Goal: Use online tool/utility: Utilize a website feature to perform a specific function

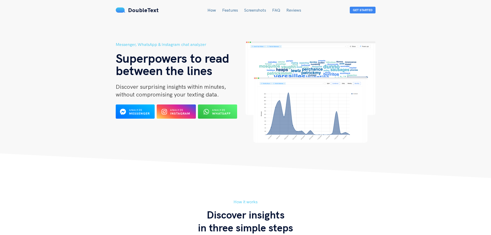
click at [218, 115] on b "WhatsApp" at bounding box center [221, 113] width 19 height 4
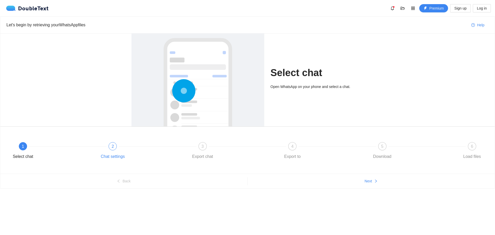
click at [109, 150] on div "2 Chat settings" at bounding box center [143, 151] width 90 height 19
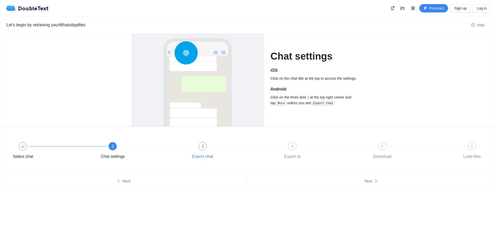
click at [201, 150] on div "3" at bounding box center [203, 146] width 8 height 8
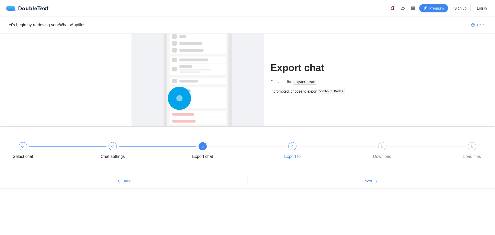
click at [292, 150] on div "4 Export to" at bounding box center [323, 151] width 90 height 19
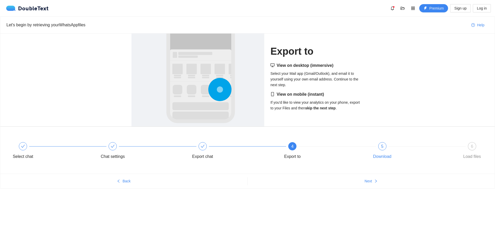
click at [380, 147] on div "5" at bounding box center [382, 146] width 8 height 8
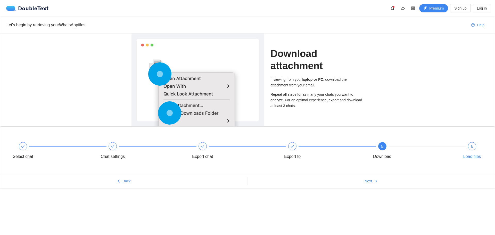
click at [474, 146] on div "6" at bounding box center [472, 146] width 8 height 8
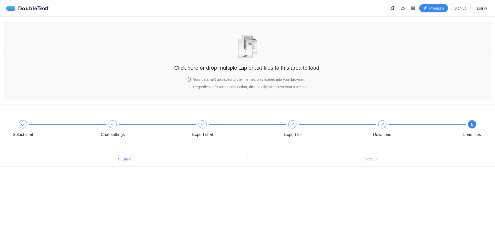
click at [219, 70] on h2 "Click here or drop multiple .zip or .txt files to this area to load." at bounding box center [247, 67] width 147 height 9
click at [248, 59] on img "zipOrTextIcon" at bounding box center [248, 47] width 24 height 24
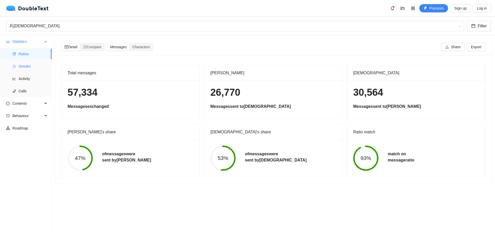
click at [18, 67] on li "Streaks" at bounding box center [26, 66] width 52 height 10
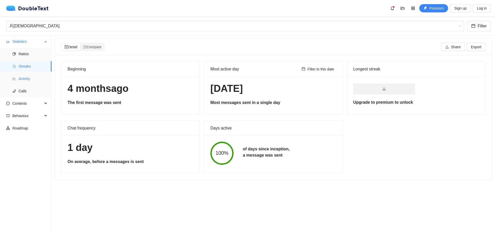
click at [26, 82] on span "Activity" at bounding box center [33, 79] width 29 height 10
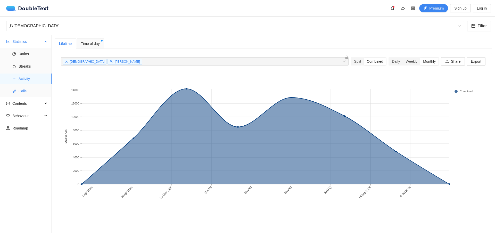
click at [27, 91] on span "Calls" at bounding box center [33, 91] width 29 height 10
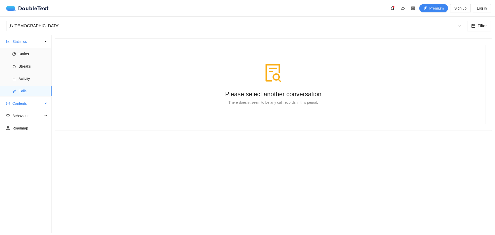
click at [21, 103] on span "Contents" at bounding box center [27, 103] width 30 height 10
click at [30, 117] on span "Word Cloud" at bounding box center [33, 116] width 29 height 10
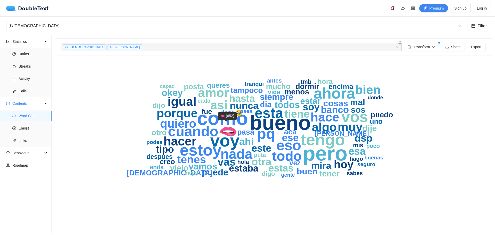
click at [226, 128] on text "🫦" at bounding box center [227, 131] width 19 height 18
click at [451, 46] on span "Share" at bounding box center [456, 47] width 10 height 6
click at [479, 64] on div "pero bueno como voy tengo estoy vos 🫦 ahora pq eso esta cuando todo nada amor h…" at bounding box center [273, 128] width 425 height 134
click at [453, 45] on span "Share" at bounding box center [456, 47] width 10 height 6
click at [475, 47] on span "Export" at bounding box center [476, 47] width 10 height 6
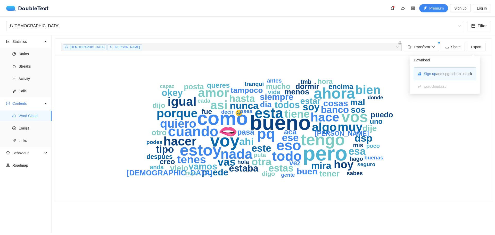
click at [454, 55] on div "Download Sign up and upgrade to unlock wordcloud.csv" at bounding box center [445, 73] width 71 height 42
click at [371, 65] on icon "pero bueno como voy tengo estoy vos 🫦 ahora pq eso esta cuando todo nada amor h…" at bounding box center [273, 128] width 330 height 134
click at [19, 128] on span "Emojis" at bounding box center [33, 128] width 29 height 10
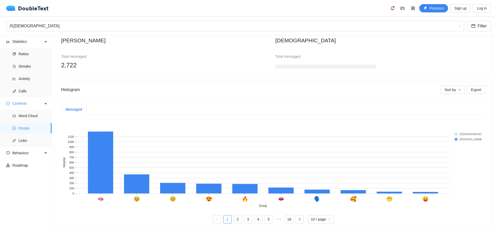
scroll to position [55, 0]
click at [238, 215] on link "2" at bounding box center [238, 219] width 8 height 8
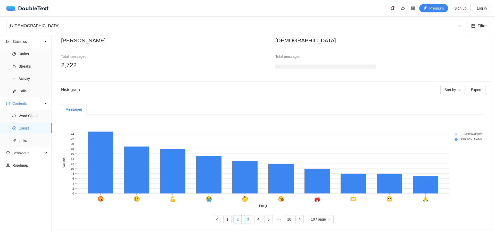
click at [246, 215] on link "3" at bounding box center [248, 219] width 8 height 8
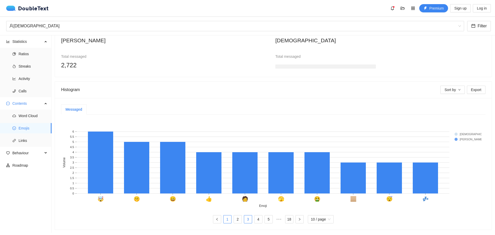
click at [225, 216] on link "1" at bounding box center [228, 219] width 8 height 8
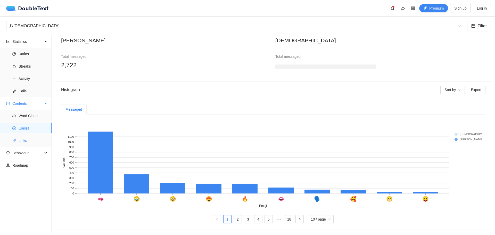
click at [22, 141] on span "Links" at bounding box center [33, 140] width 29 height 10
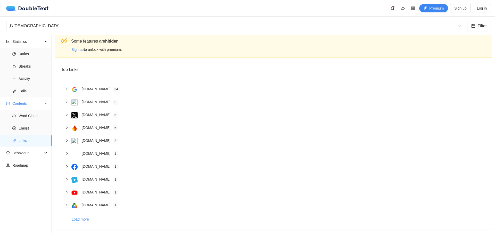
scroll to position [9, 0]
click at [17, 154] on span "Behaviour" at bounding box center [27, 153] width 30 height 10
click at [24, 164] on span "Engagement" at bounding box center [33, 165] width 29 height 10
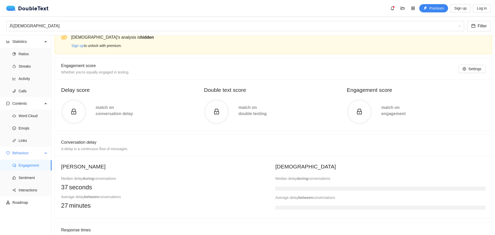
scroll to position [55, 0]
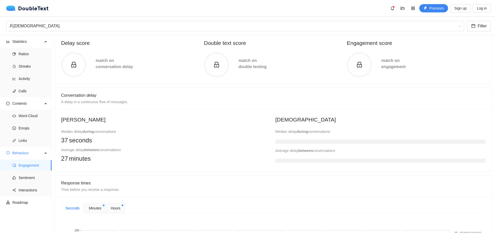
click at [309, 140] on h3 at bounding box center [380, 142] width 210 height 4
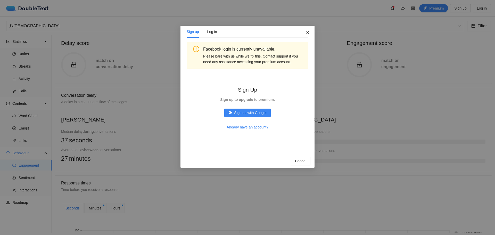
click at [306, 31] on icon "close" at bounding box center [308, 32] width 4 height 4
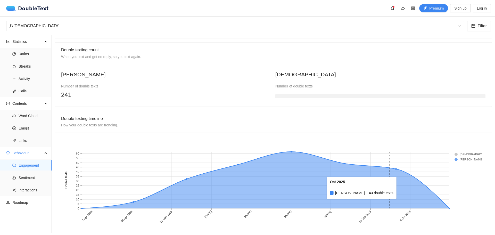
scroll to position [379, 0]
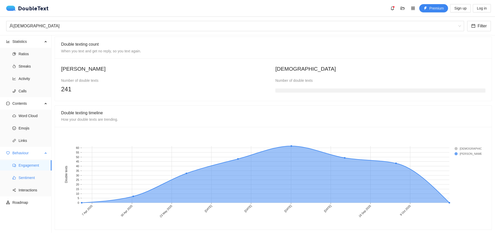
drag, startPoint x: 27, startPoint y: 178, endPoint x: 36, endPoint y: 181, distance: 8.8
click at [26, 178] on span "Sentiment" at bounding box center [33, 178] width 29 height 10
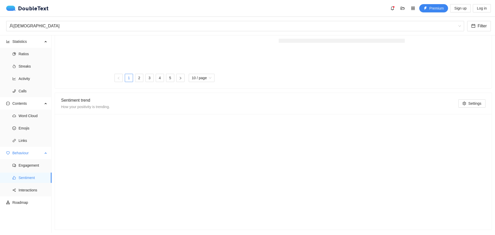
click at [36, 181] on span "Sentiment" at bounding box center [33, 178] width 29 height 10
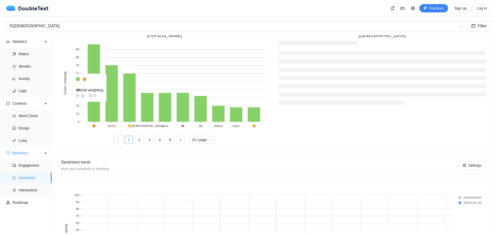
scroll to position [232, 0]
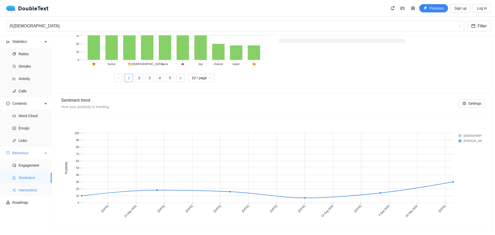
click at [27, 186] on span "Interactions" at bounding box center [33, 190] width 29 height 10
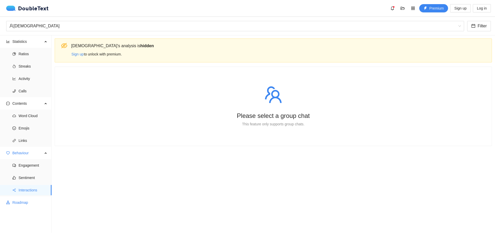
click at [26, 204] on span "Roadmap" at bounding box center [29, 202] width 35 height 10
